Goal: Communication & Community: Answer question/provide support

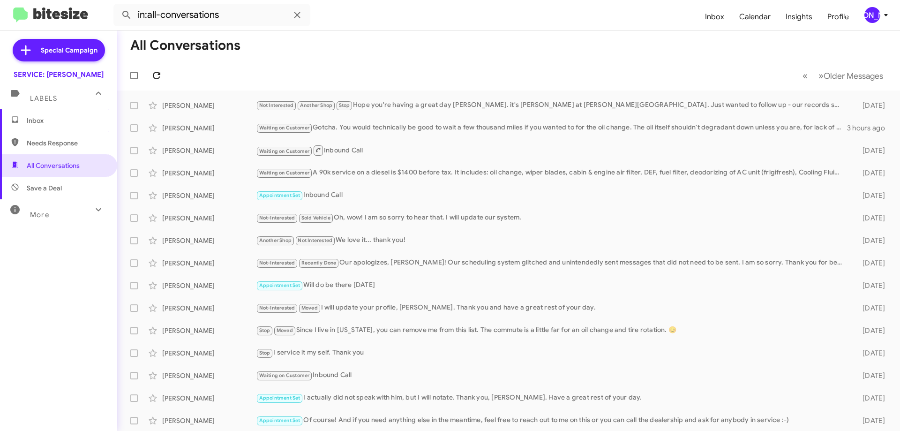
click at [164, 74] on span at bounding box center [156, 75] width 19 height 11
click at [47, 111] on span "Inbox" at bounding box center [58, 120] width 117 height 23
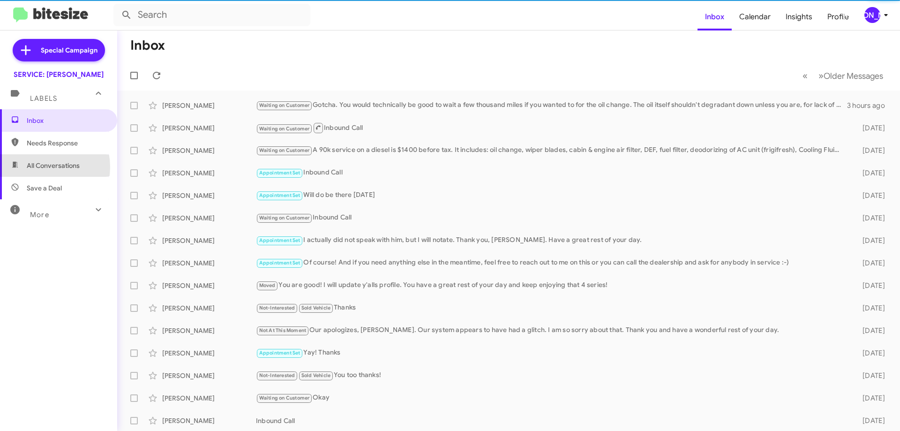
click at [38, 167] on span "All Conversations" at bounding box center [53, 165] width 53 height 9
type input "in:all-conversations"
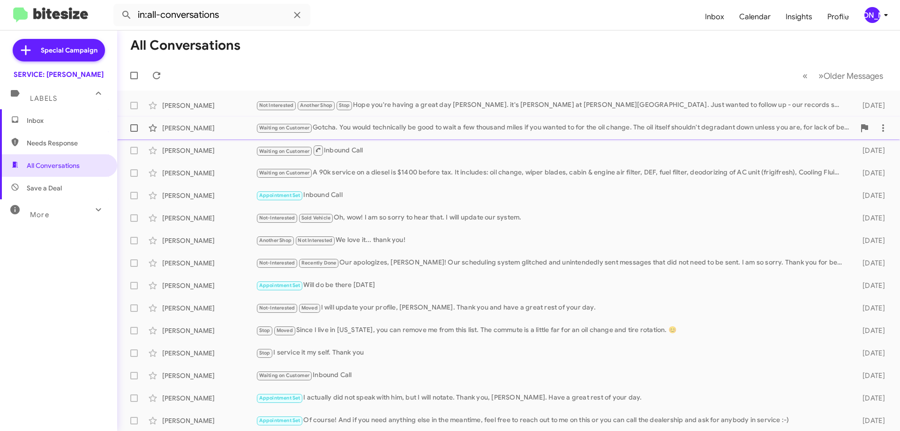
click at [364, 133] on div "Waiting on Customer Gotcha. You would technically be good to wait a few thousan…" at bounding box center [555, 127] width 599 height 11
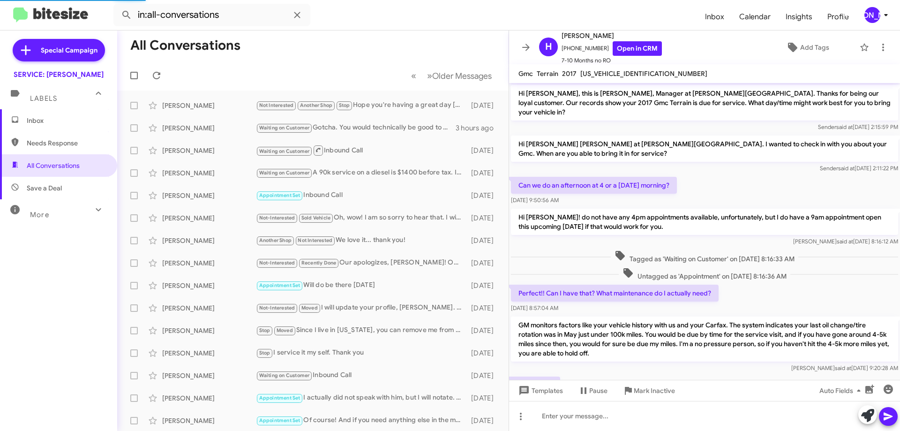
scroll to position [174, 0]
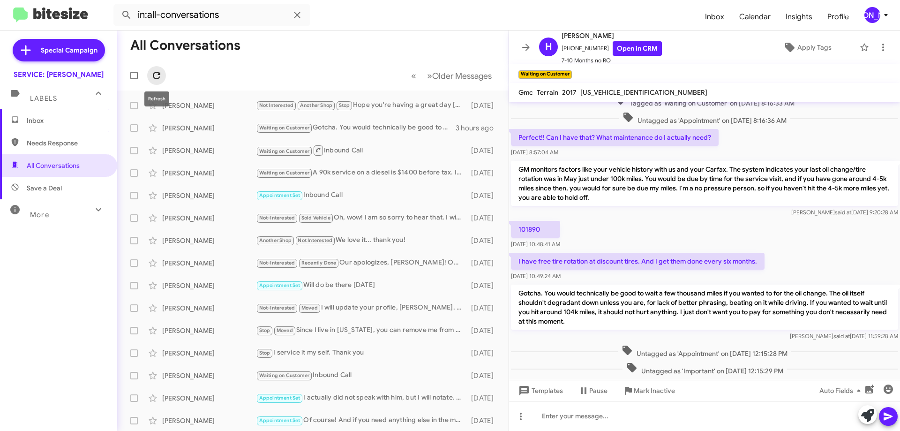
click at [163, 78] on span at bounding box center [156, 75] width 19 height 11
click at [526, 44] on icon at bounding box center [526, 47] width 11 height 11
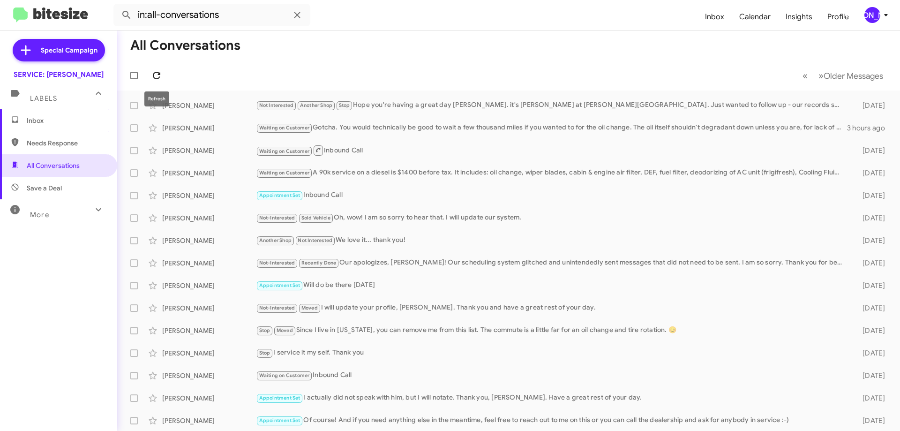
click at [161, 78] on icon at bounding box center [156, 75] width 11 height 11
